Goal: Task Accomplishment & Management: Use online tool/utility

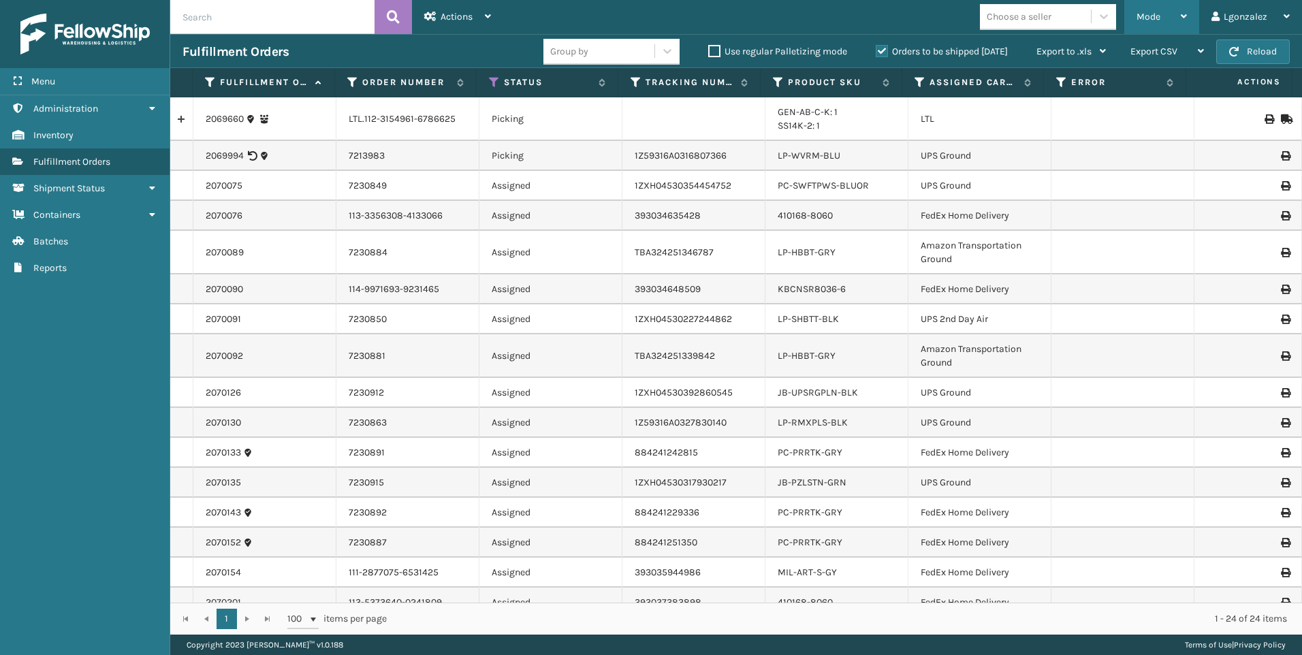
click at [1141, 12] on span "Mode" at bounding box center [1149, 17] width 24 height 12
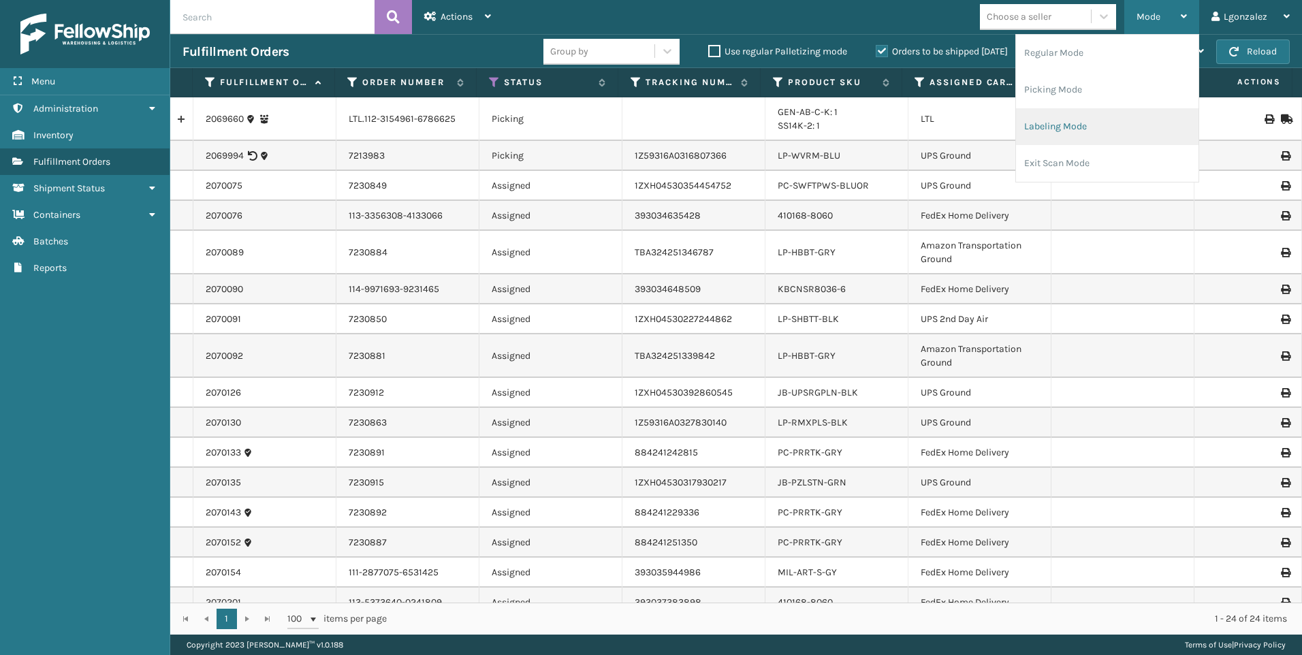
click at [1066, 121] on li "Labeling Mode" at bounding box center [1107, 126] width 183 height 37
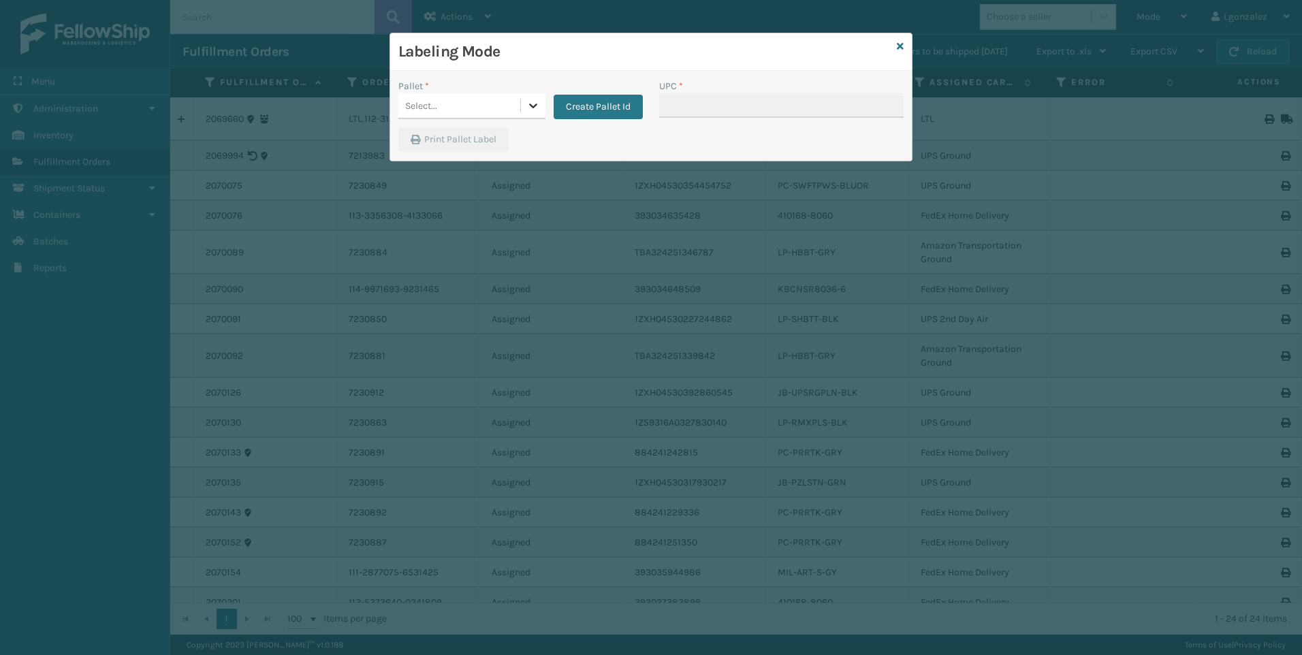
click at [535, 106] on icon at bounding box center [533, 106] width 8 height 5
click at [533, 106] on icon at bounding box center [533, 106] width 14 height 14
click at [579, 112] on button "Create Pallet Id" at bounding box center [598, 107] width 89 height 25
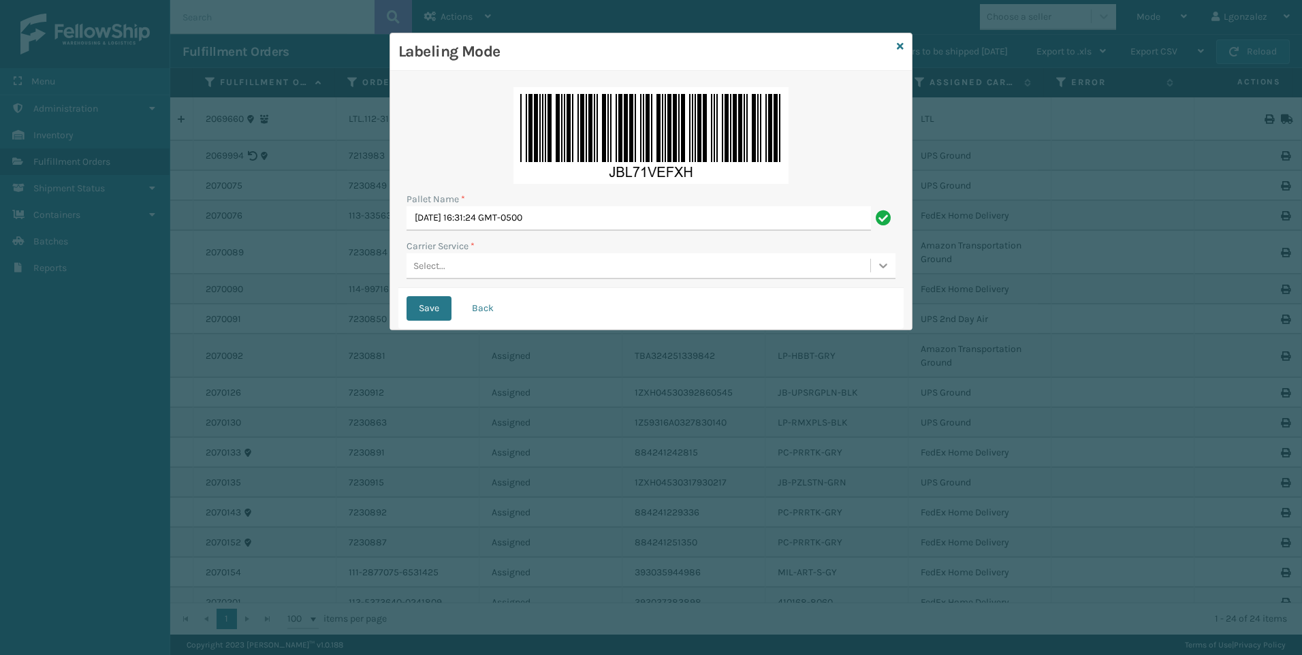
click at [885, 274] on div at bounding box center [883, 265] width 25 height 25
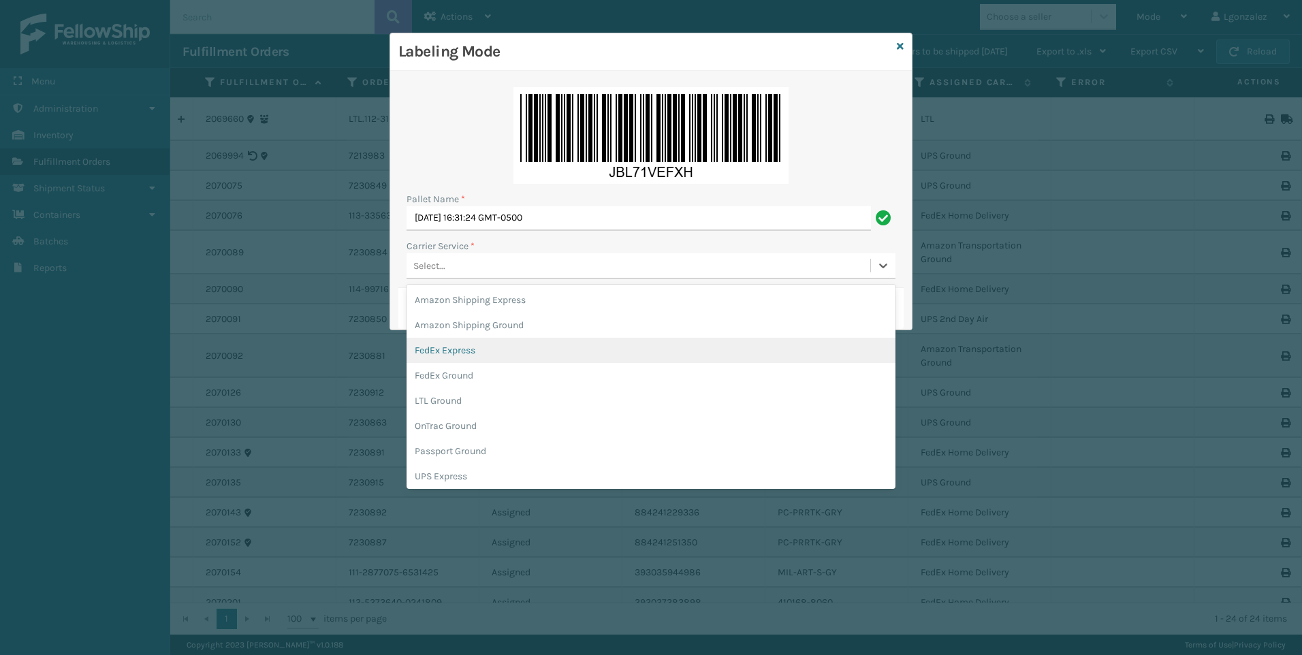
scroll to position [78, 0]
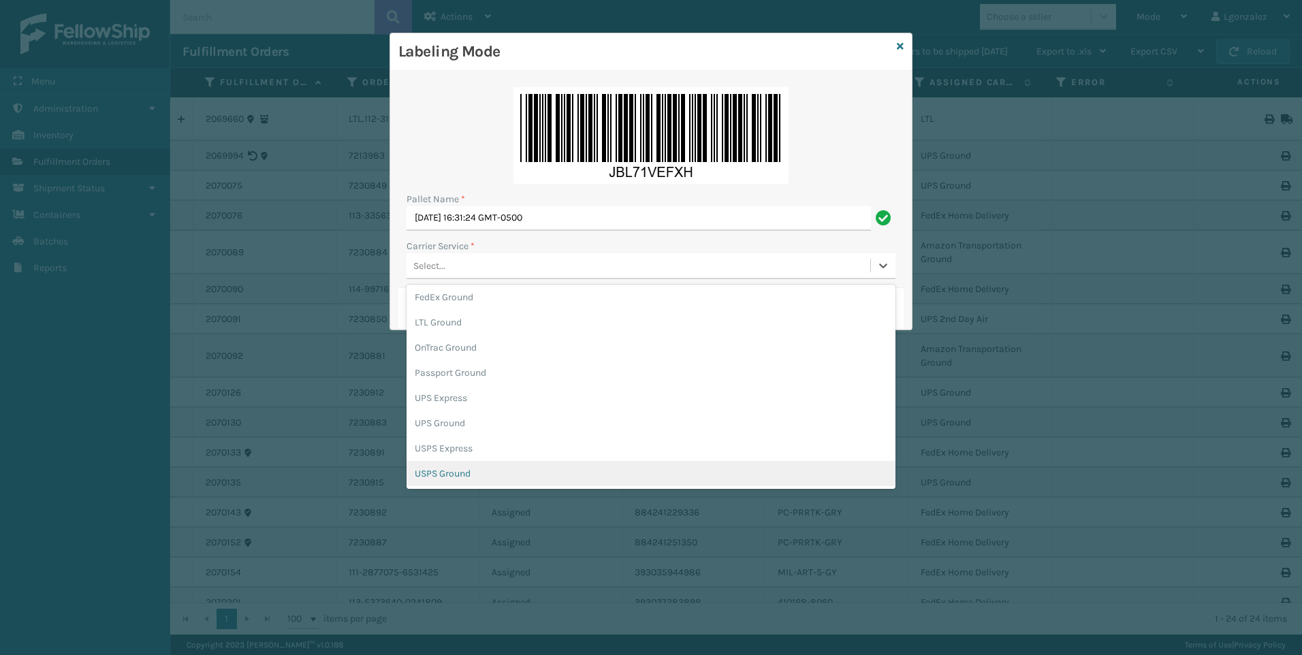
click at [498, 468] on div "USPS Ground" at bounding box center [651, 473] width 489 height 25
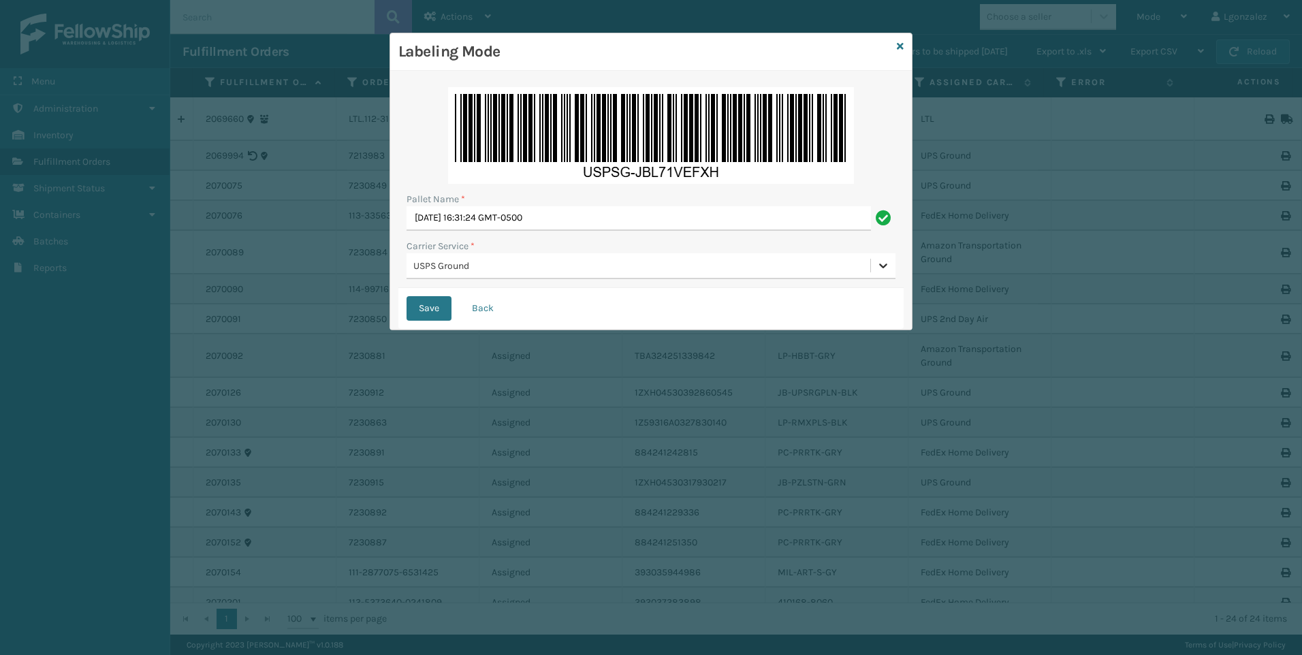
click at [889, 270] on icon at bounding box center [883, 266] width 14 height 14
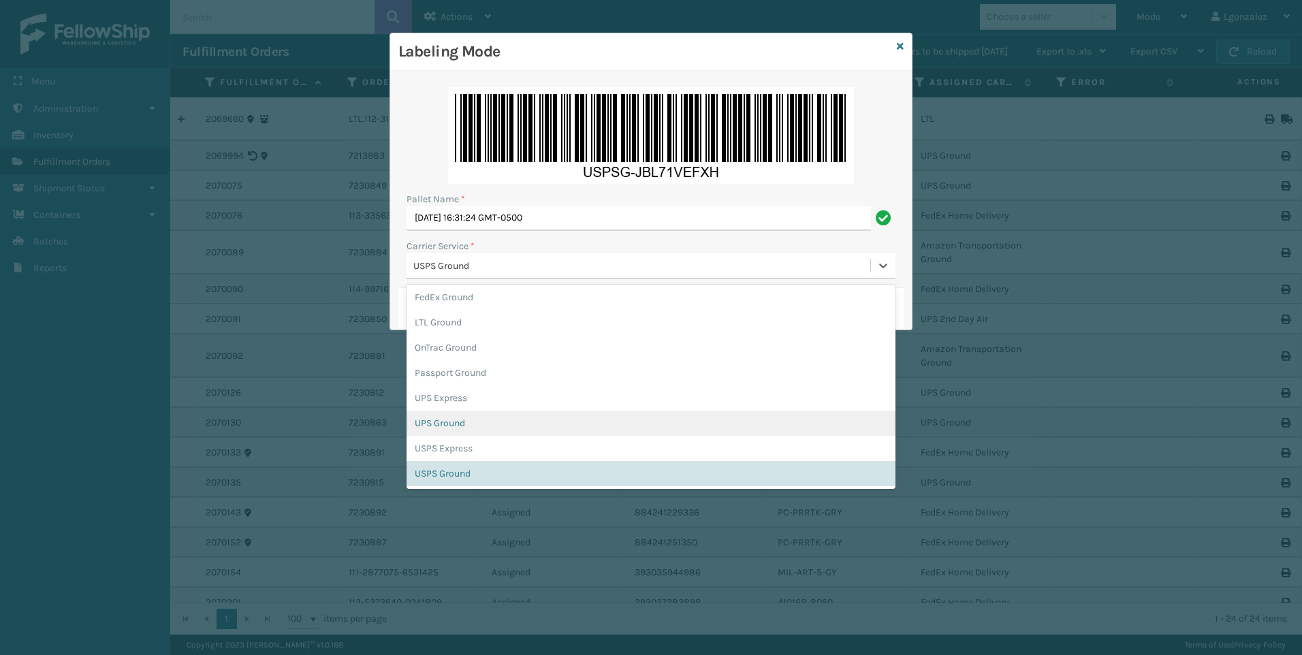
click at [573, 417] on div "UPS Ground" at bounding box center [651, 423] width 489 height 25
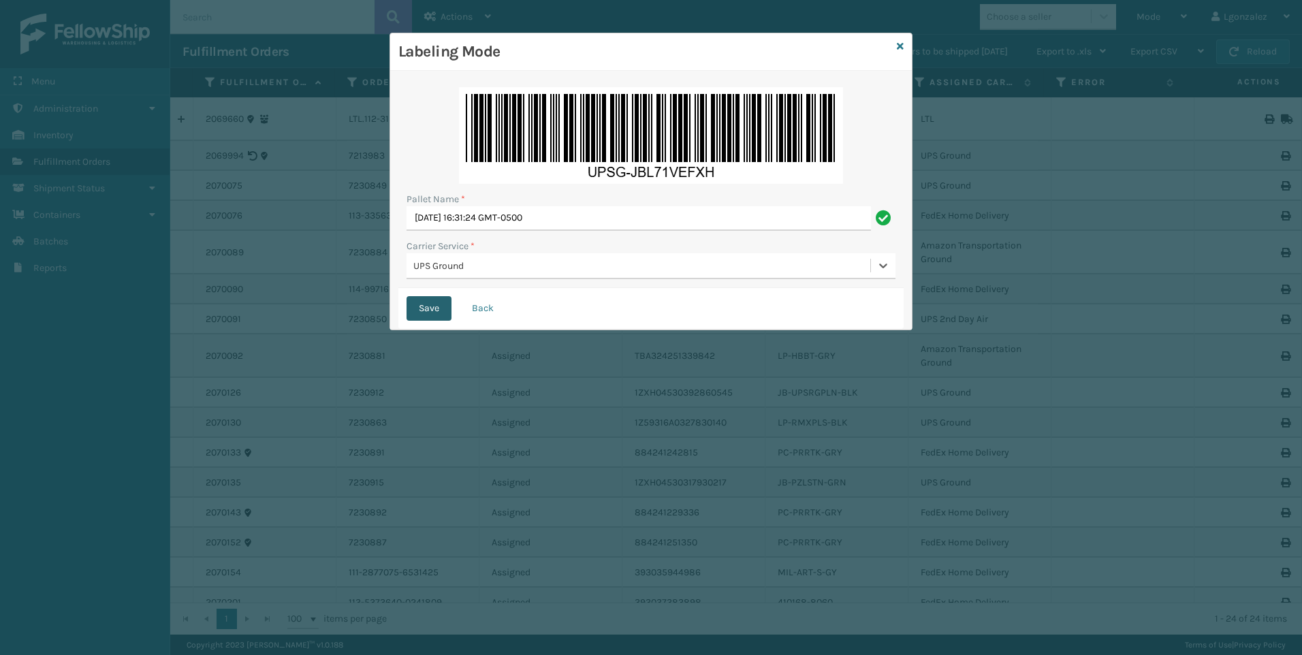
click at [427, 308] on button "Save" at bounding box center [429, 308] width 45 height 25
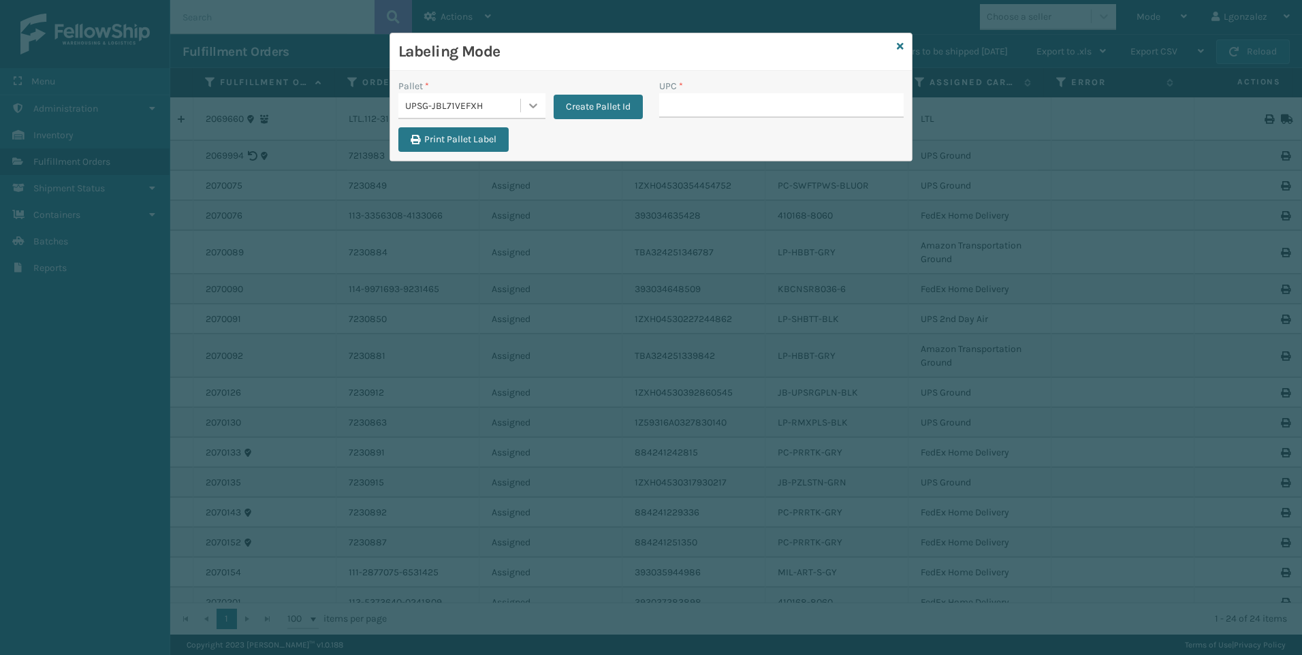
click at [526, 108] on icon at bounding box center [533, 106] width 14 height 14
click at [901, 48] on icon at bounding box center [900, 47] width 7 height 10
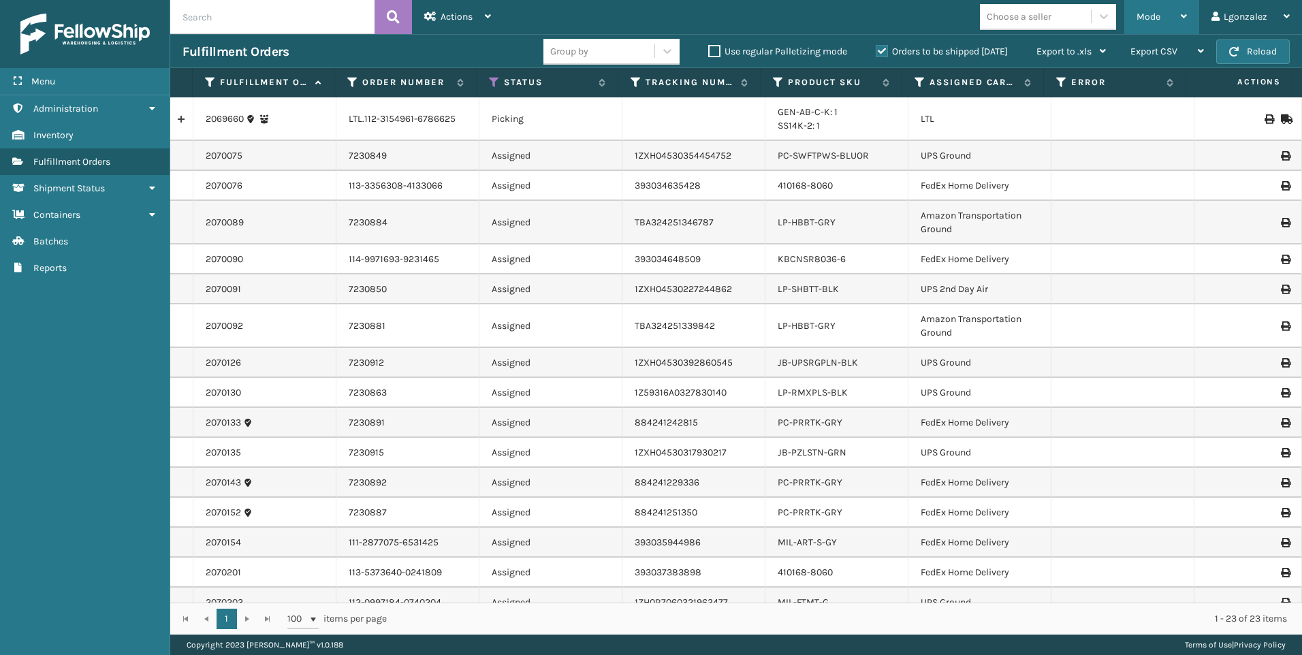
click at [1154, 18] on span "Mode" at bounding box center [1149, 17] width 24 height 12
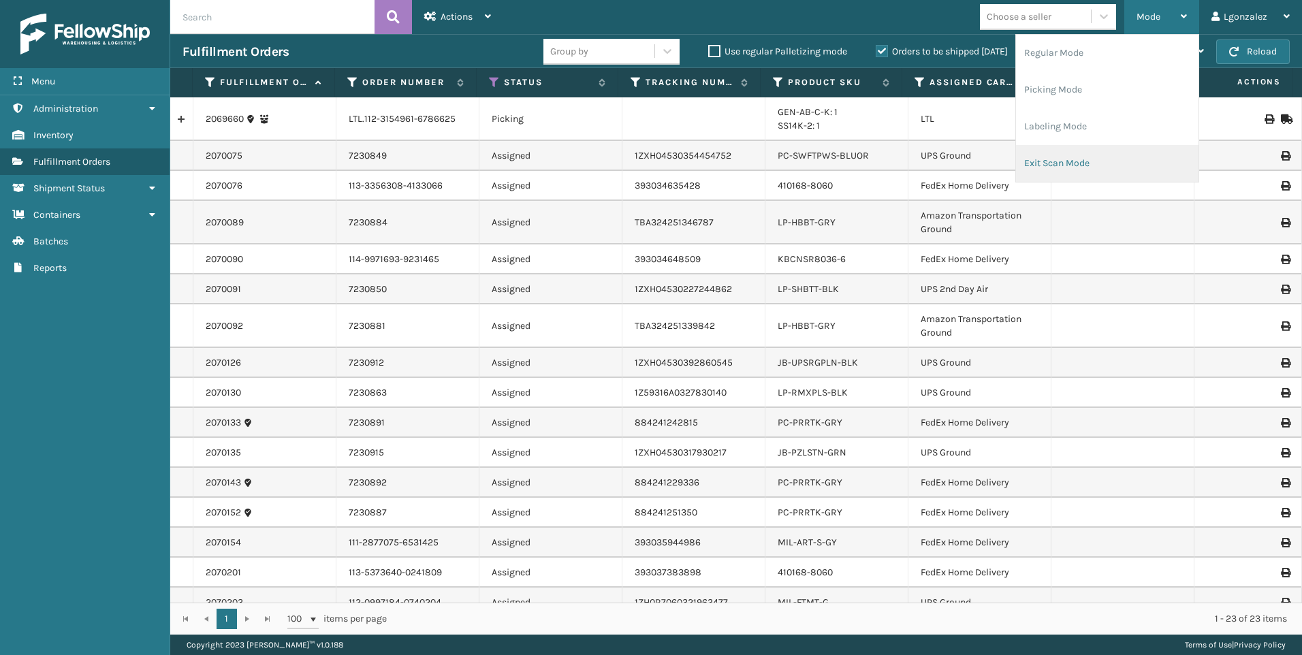
click at [1067, 153] on li "Exit Scan Mode" at bounding box center [1107, 163] width 183 height 37
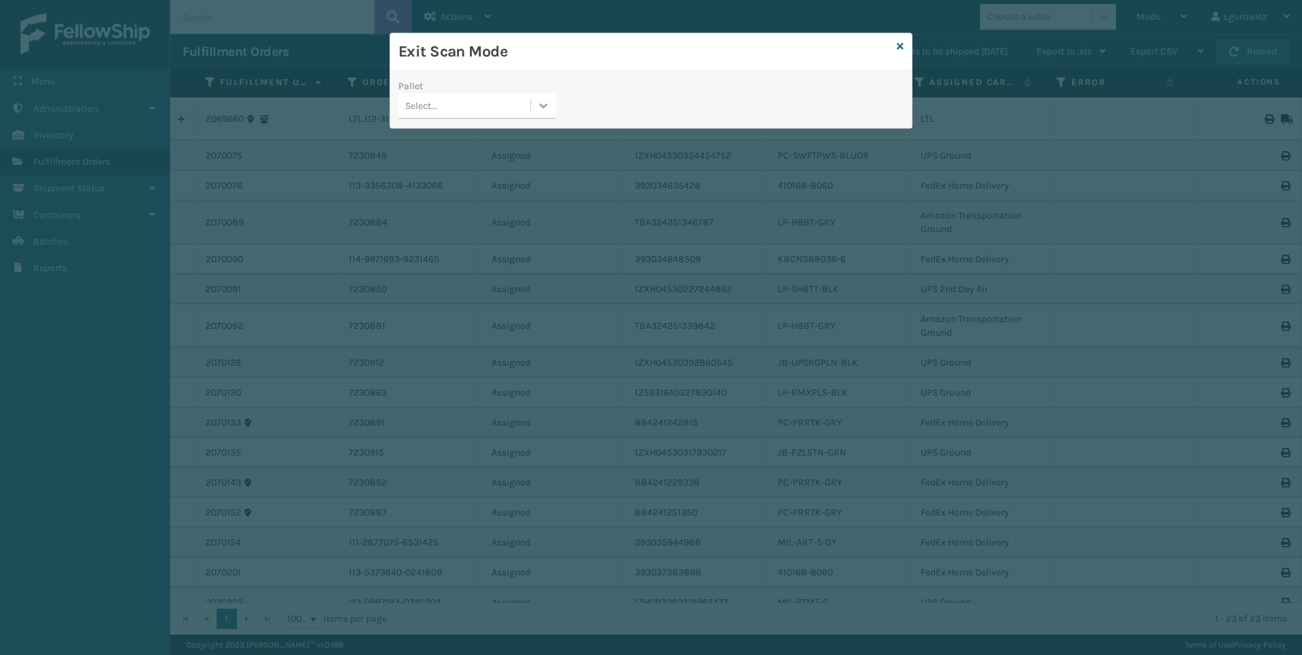
click at [544, 107] on icon at bounding box center [544, 106] width 8 height 5
click at [506, 140] on div "UPSG-JBL71VEFXH" at bounding box center [476, 139] width 157 height 25
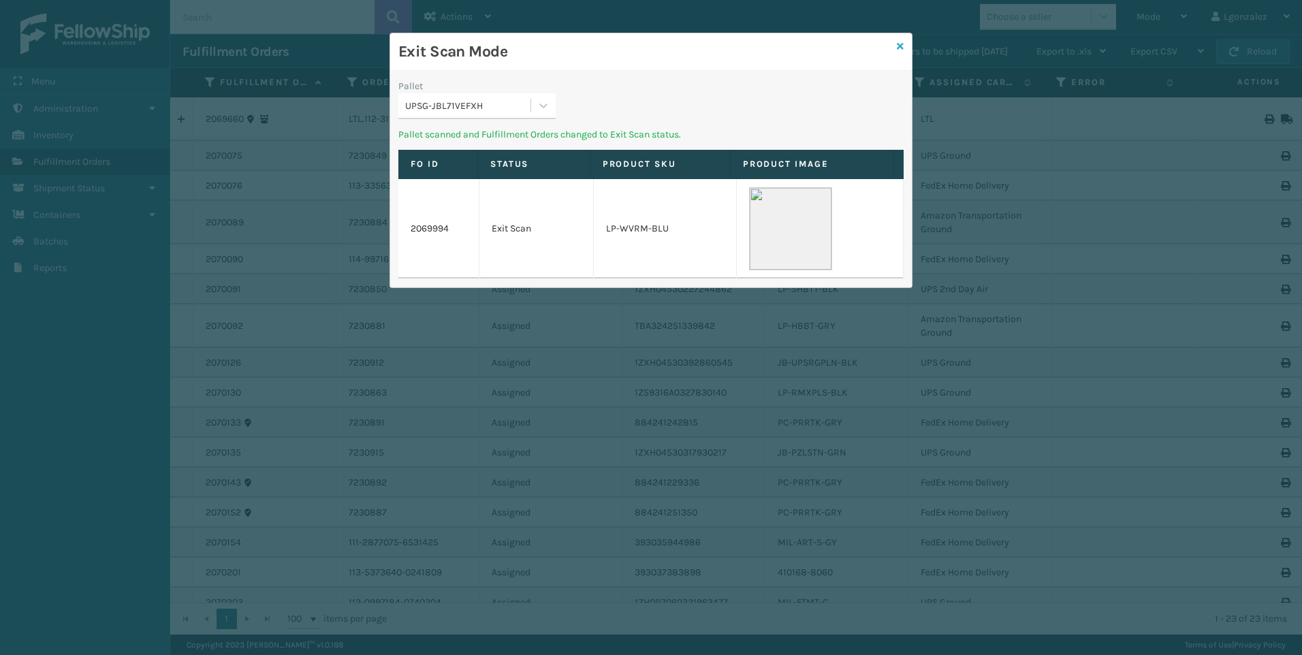
click at [902, 46] on icon at bounding box center [900, 47] width 7 height 10
